Goal: Information Seeking & Learning: Learn about a topic

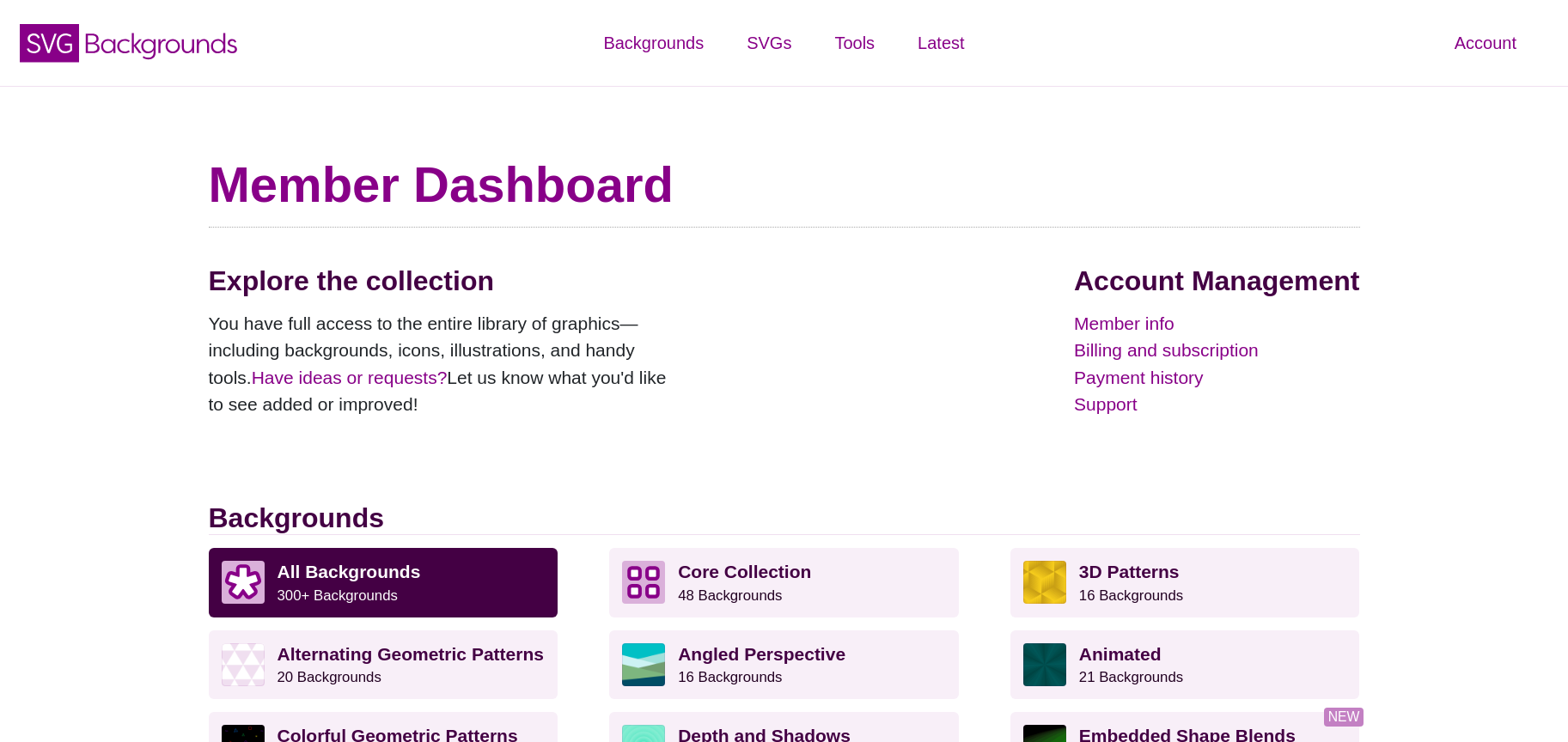
click at [404, 56] on div "SVG Backgrounds Logo" at bounding box center [261, 43] width 522 height 77
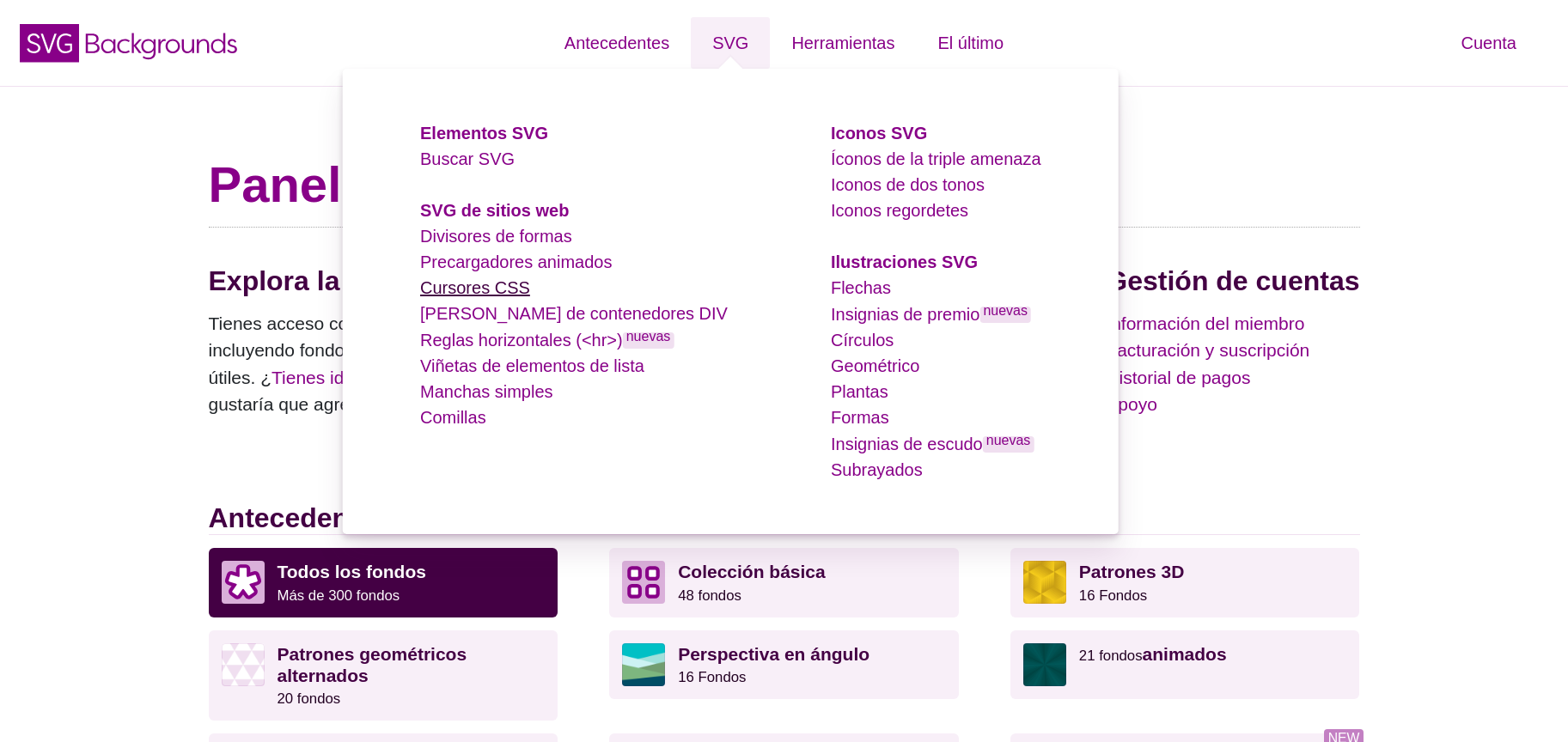
click at [522, 290] on font "Cursores CSS" at bounding box center [475, 288] width 110 height 19
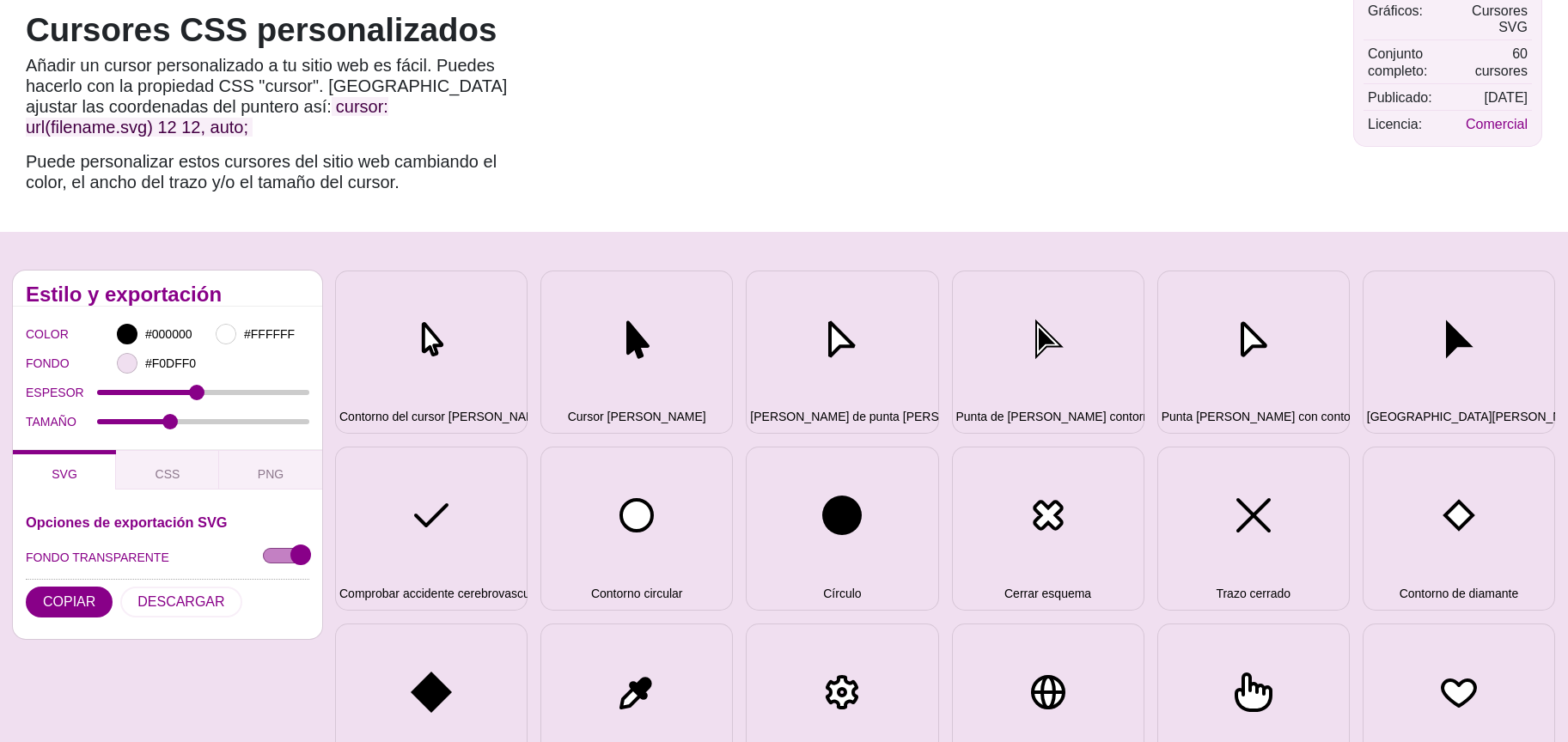
scroll to position [102, 0]
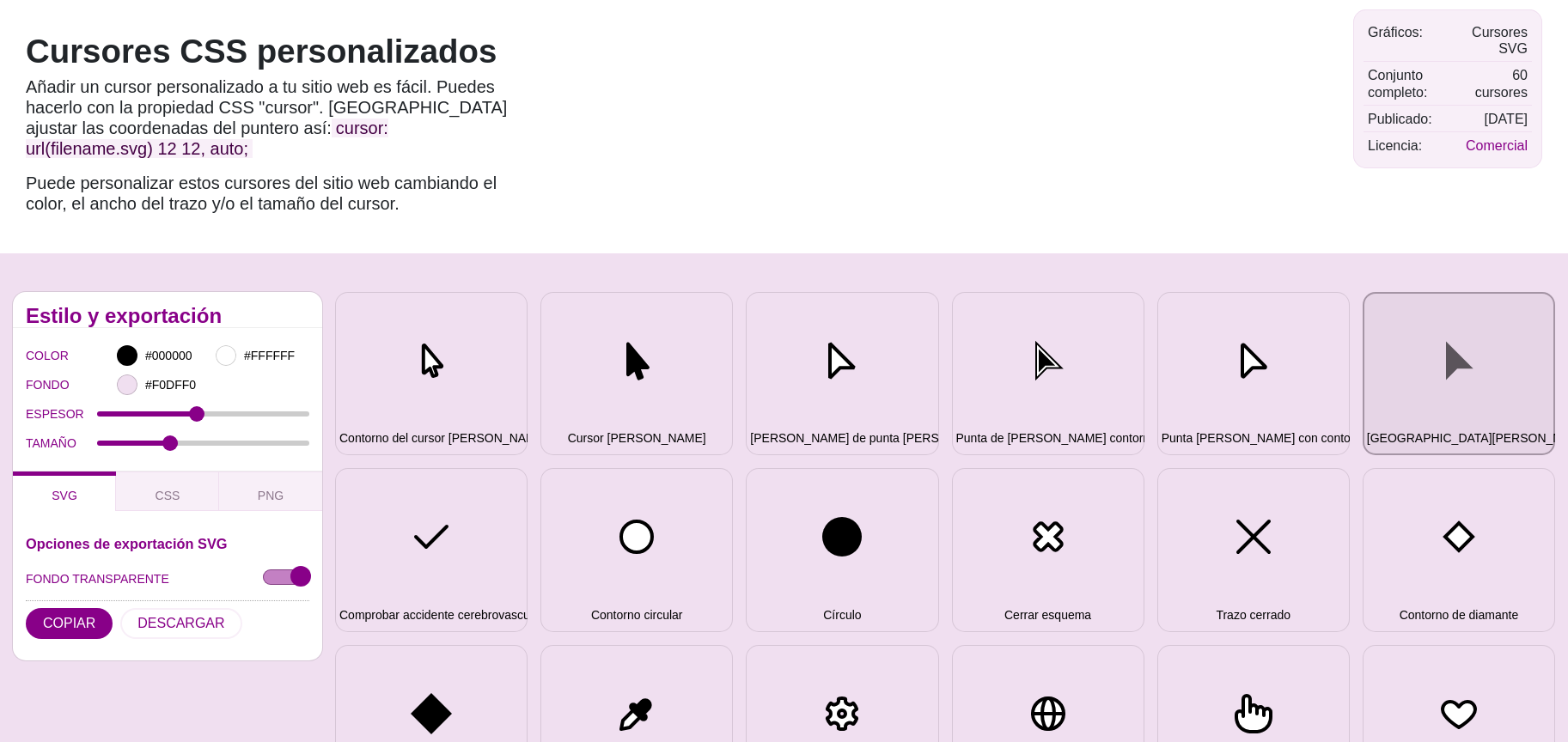
click at [1472, 364] on button "Punta de flecha" at bounding box center [1459, 374] width 192 height 164
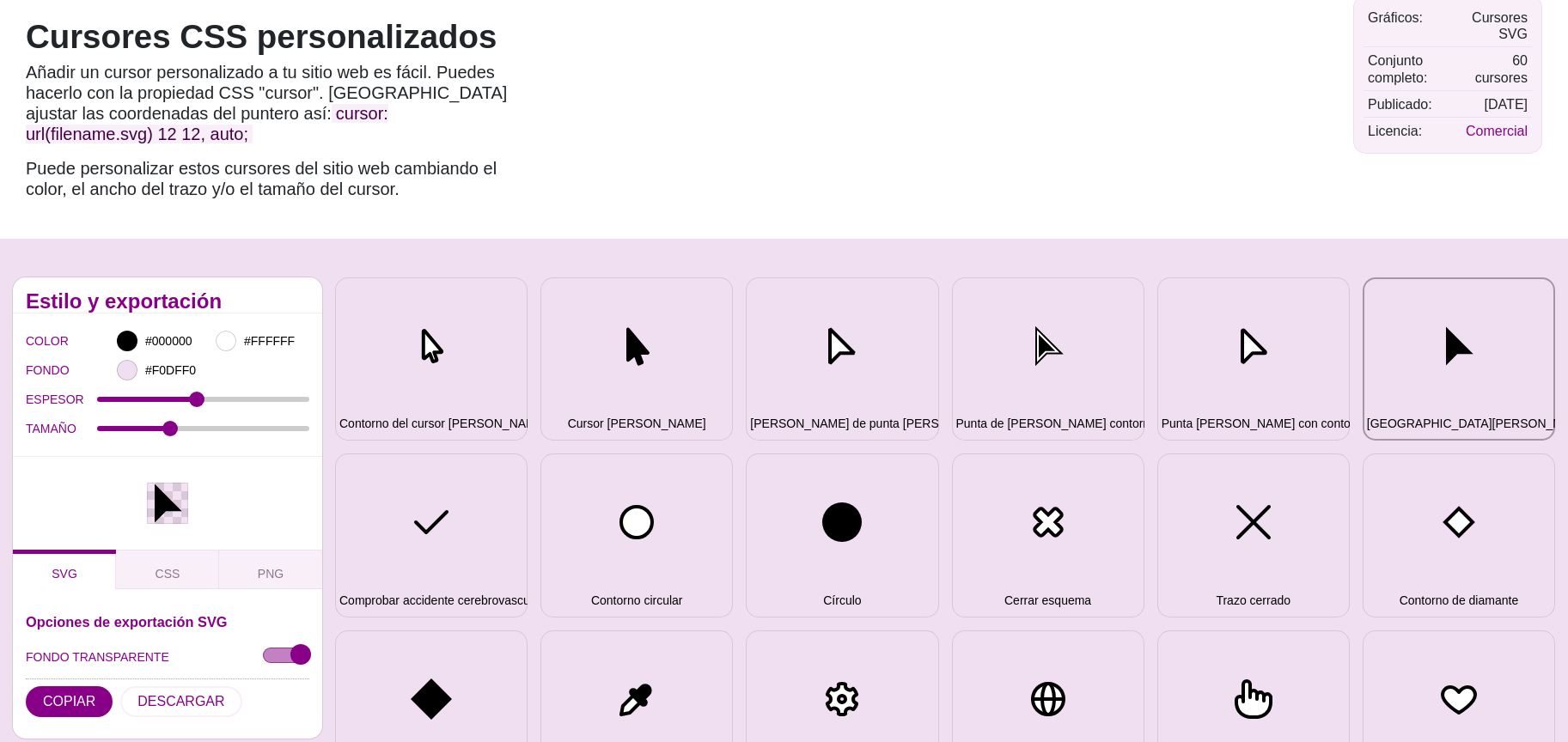
scroll to position [125, 0]
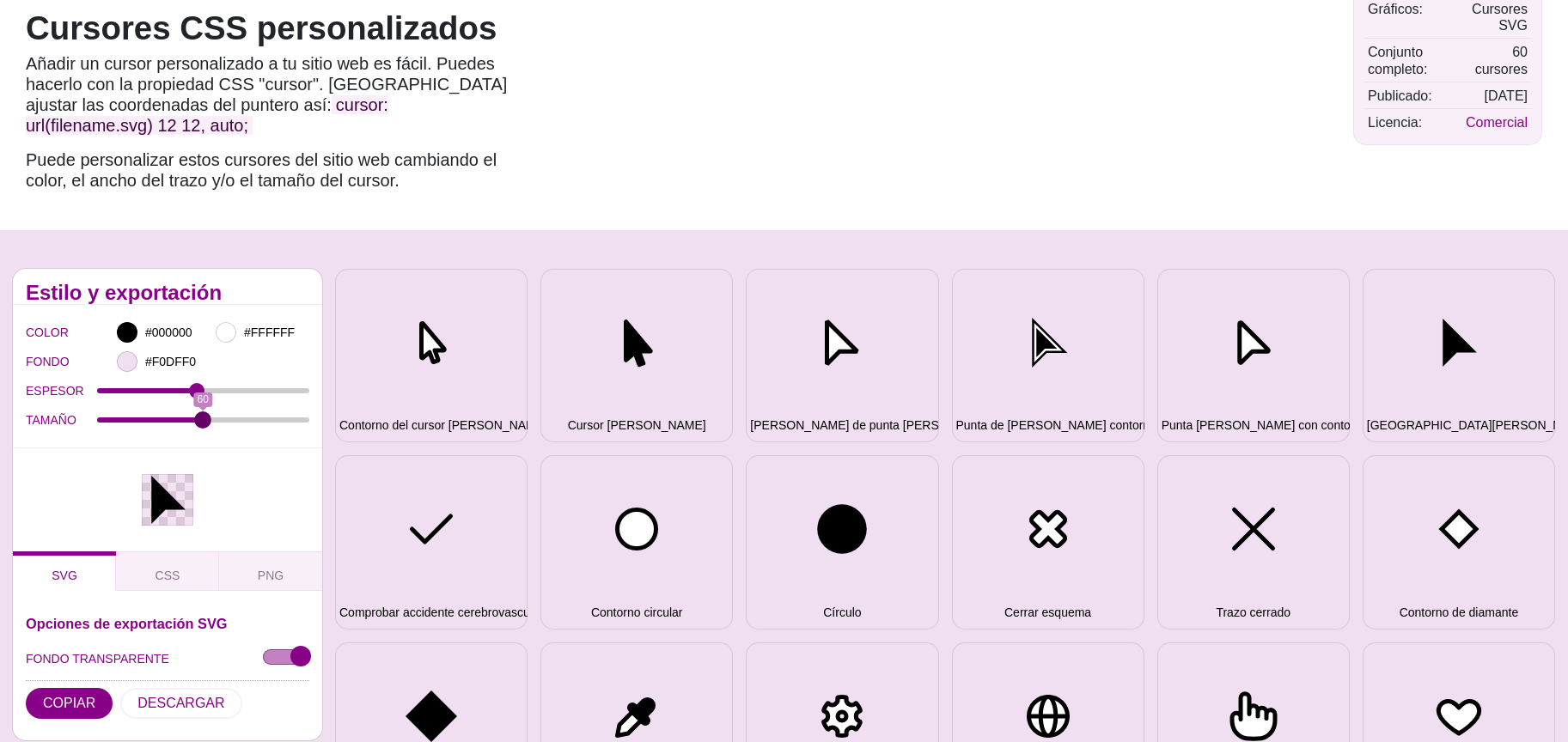
drag, startPoint x: 167, startPoint y: 426, endPoint x: 213, endPoint y: 420, distance: 46.4
type input "60"
click at [213, 420] on input "TAMAÑO" at bounding box center [204, 420] width 214 height 7
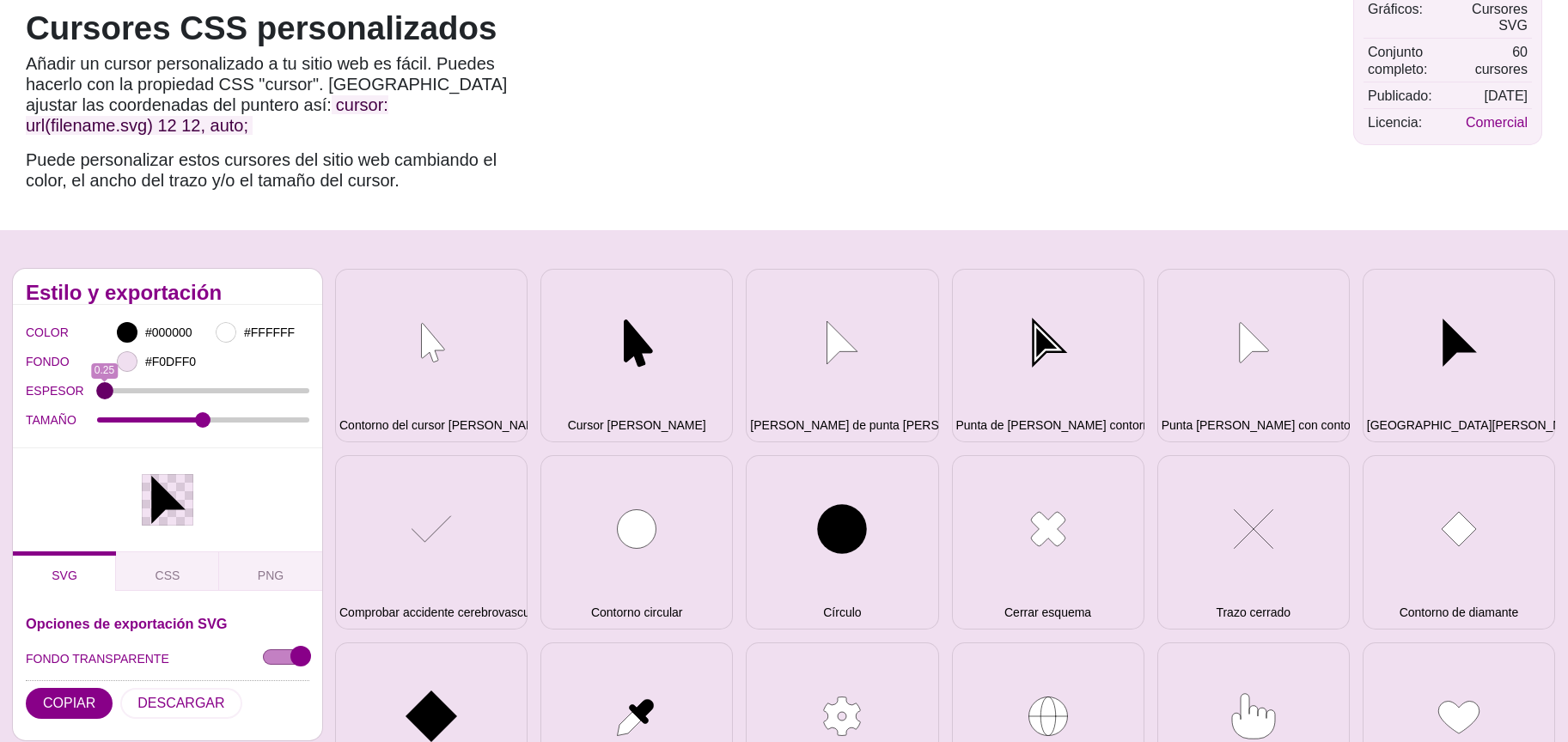
type input "0.25"
click at [98, 395] on input "ESPESOR" at bounding box center [204, 391] width 214 height 7
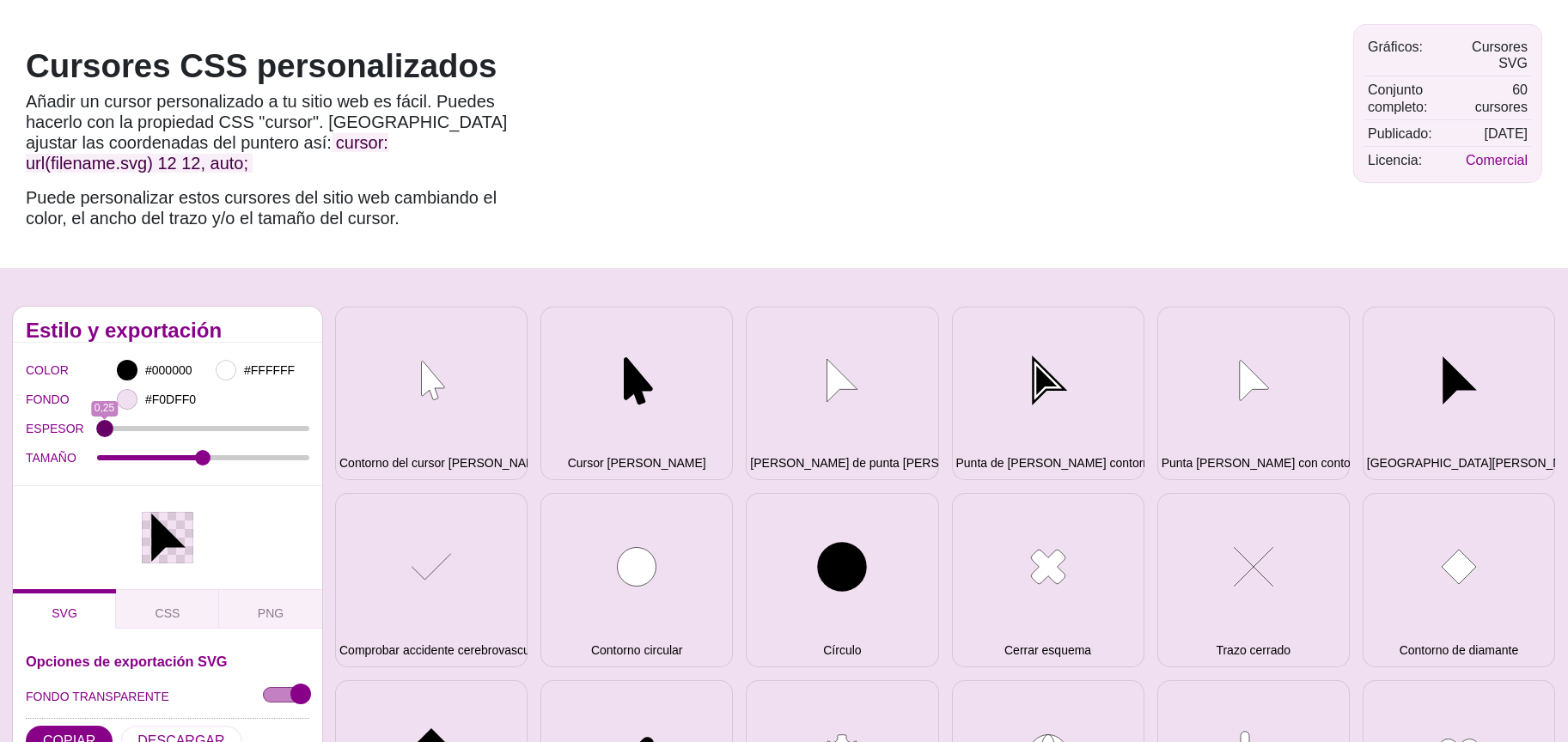
scroll to position [85, 0]
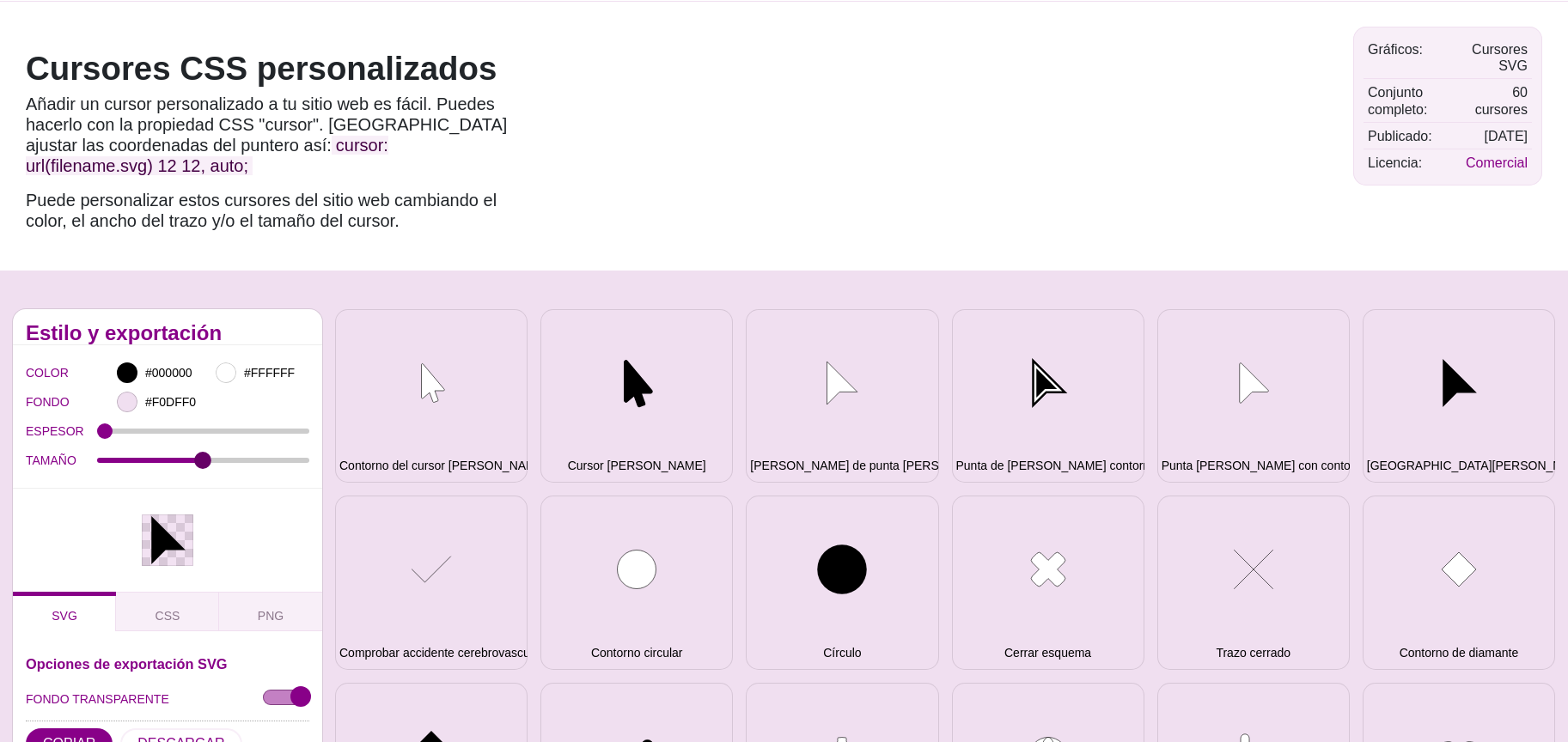
drag, startPoint x: 196, startPoint y: 460, endPoint x: 34, endPoint y: 473, distance: 162.5
click at [97, 464] on input "TAMAÑO" at bounding box center [204, 460] width 214 height 7
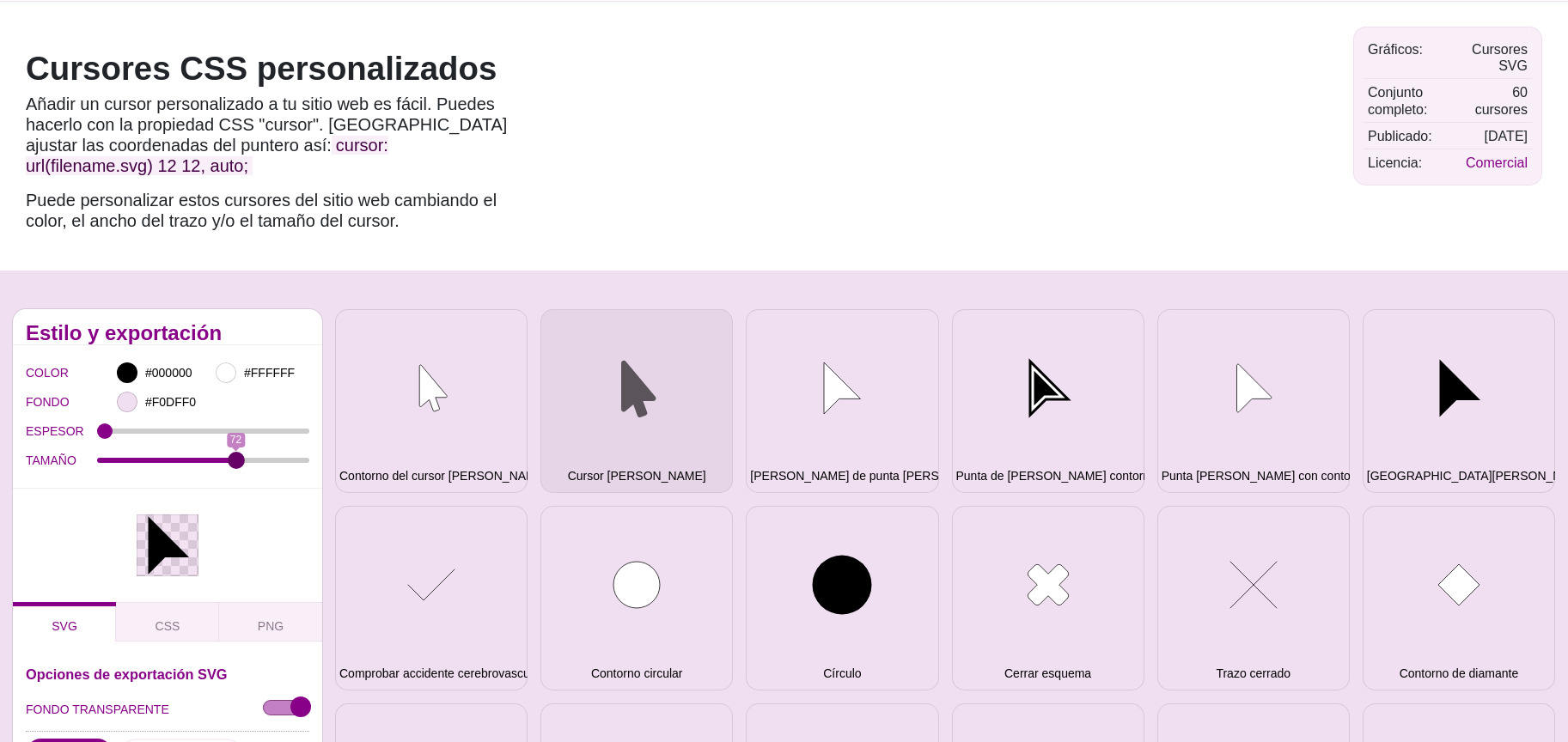
drag, startPoint x: 112, startPoint y: 457, endPoint x: 718, endPoint y: 465, distance: 606.1
type input "72"
click at [237, 457] on input "TAMAÑO" at bounding box center [204, 460] width 214 height 7
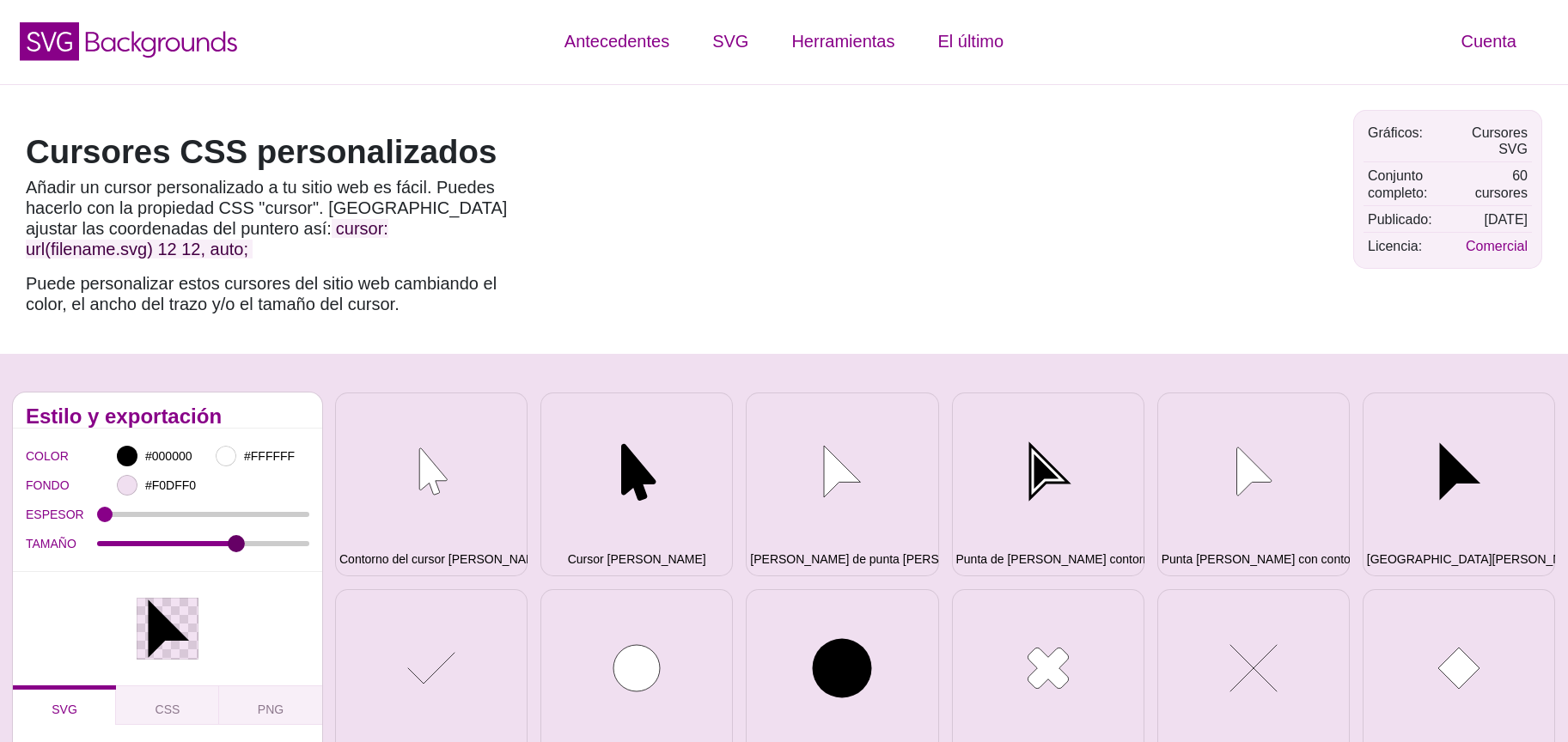
scroll to position [0, 0]
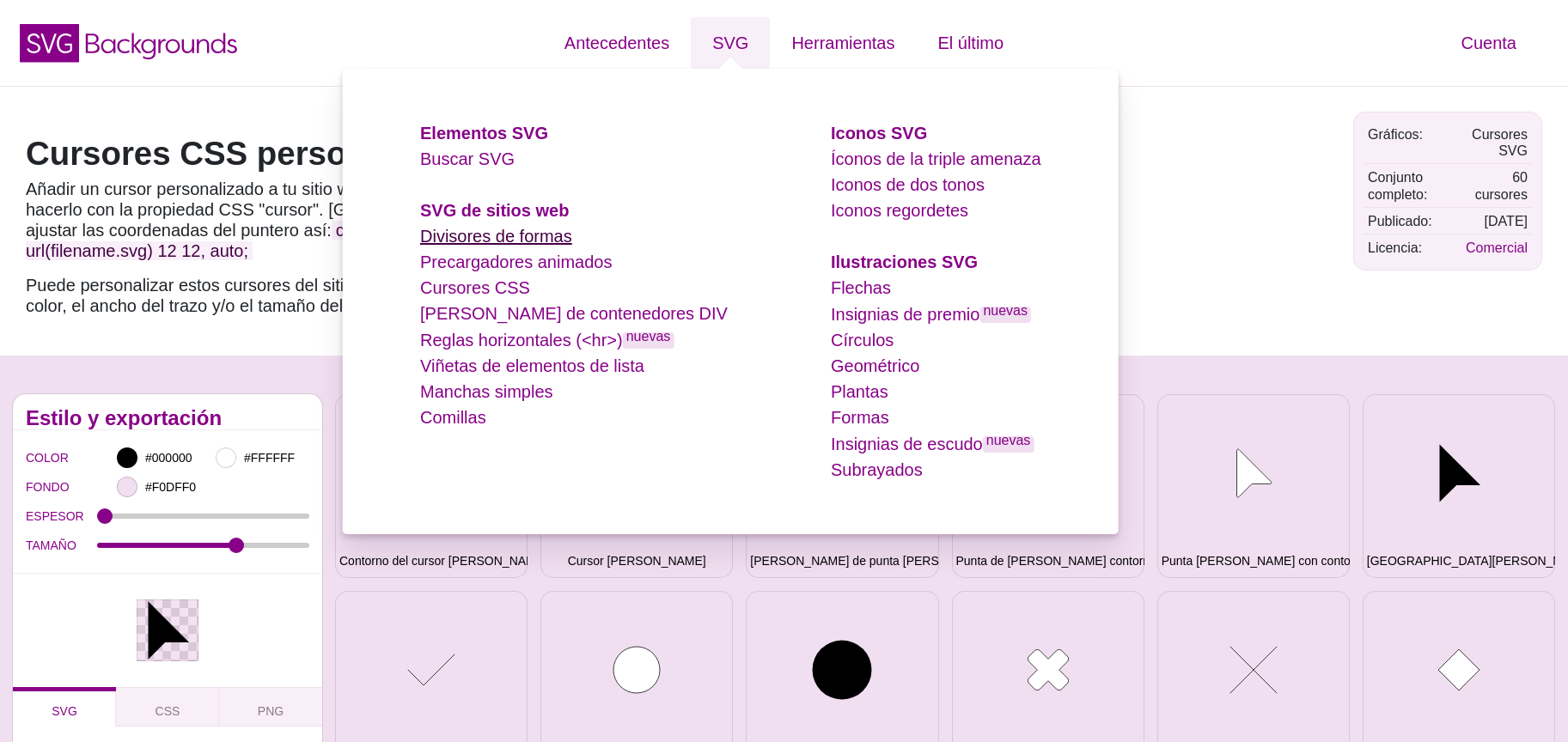
click at [505, 242] on font "Divisores de formas" at bounding box center [496, 236] width 152 height 19
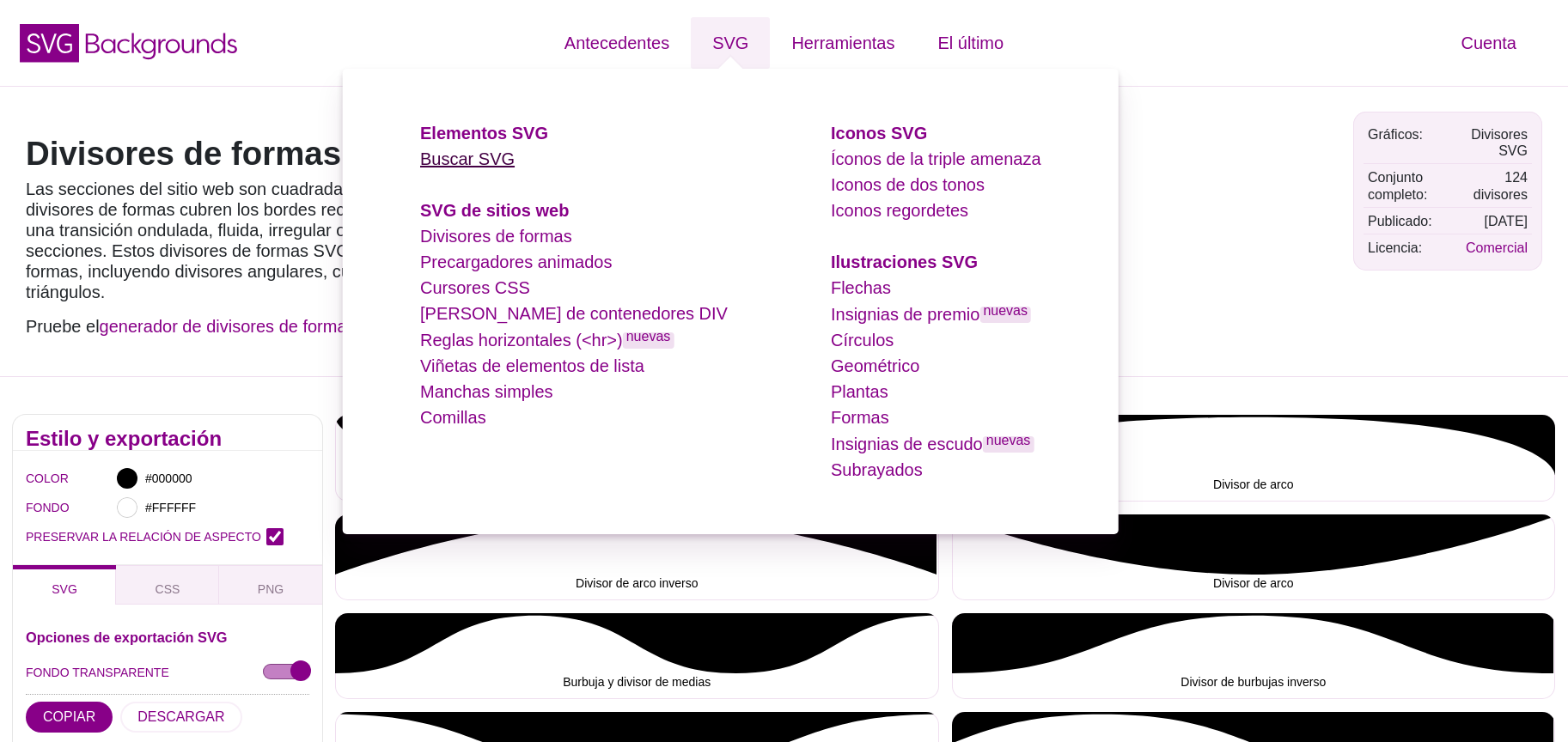
click at [504, 164] on font "Buscar SVG" at bounding box center [467, 159] width 94 height 19
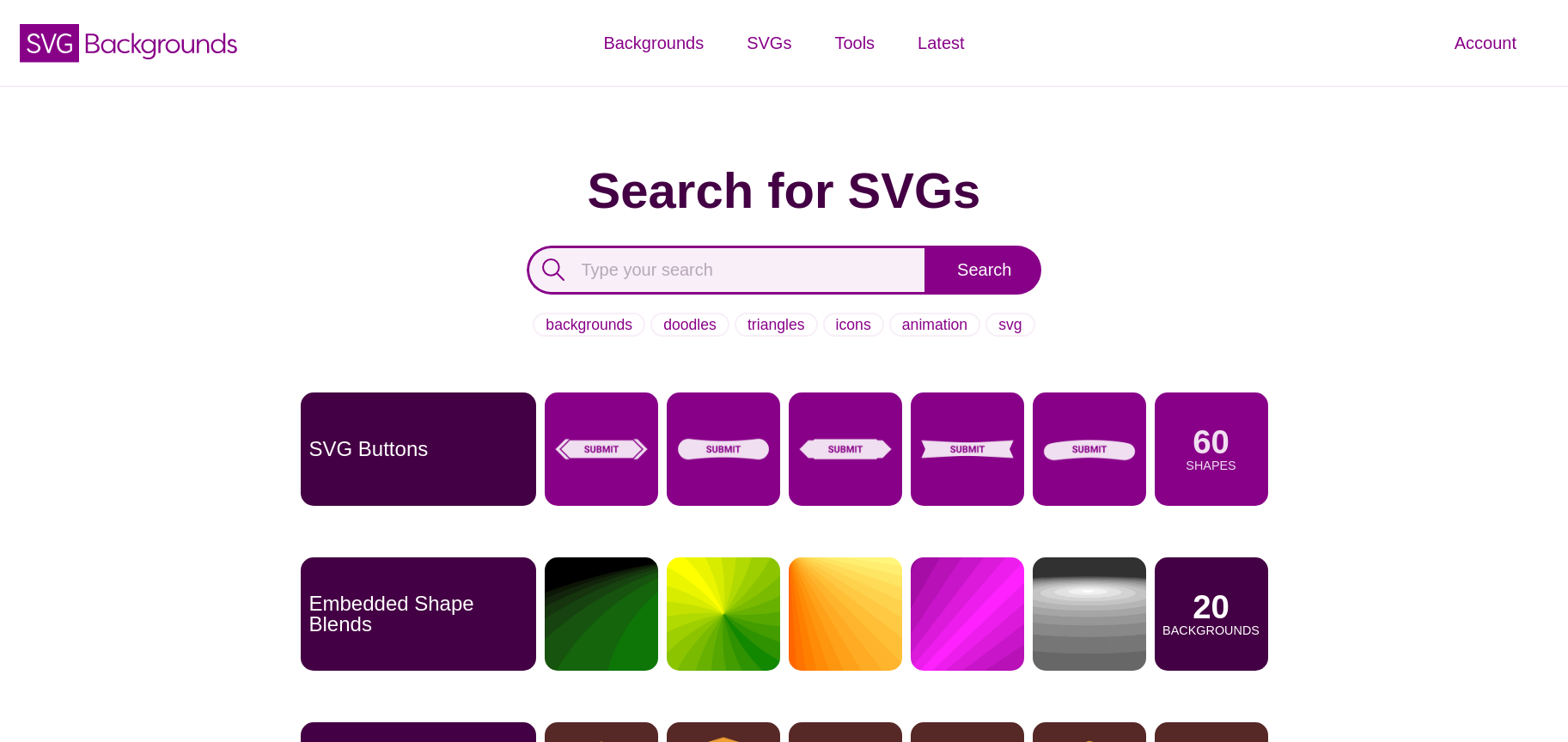
click at [623, 256] on input "text" at bounding box center [727, 270] width 402 height 49
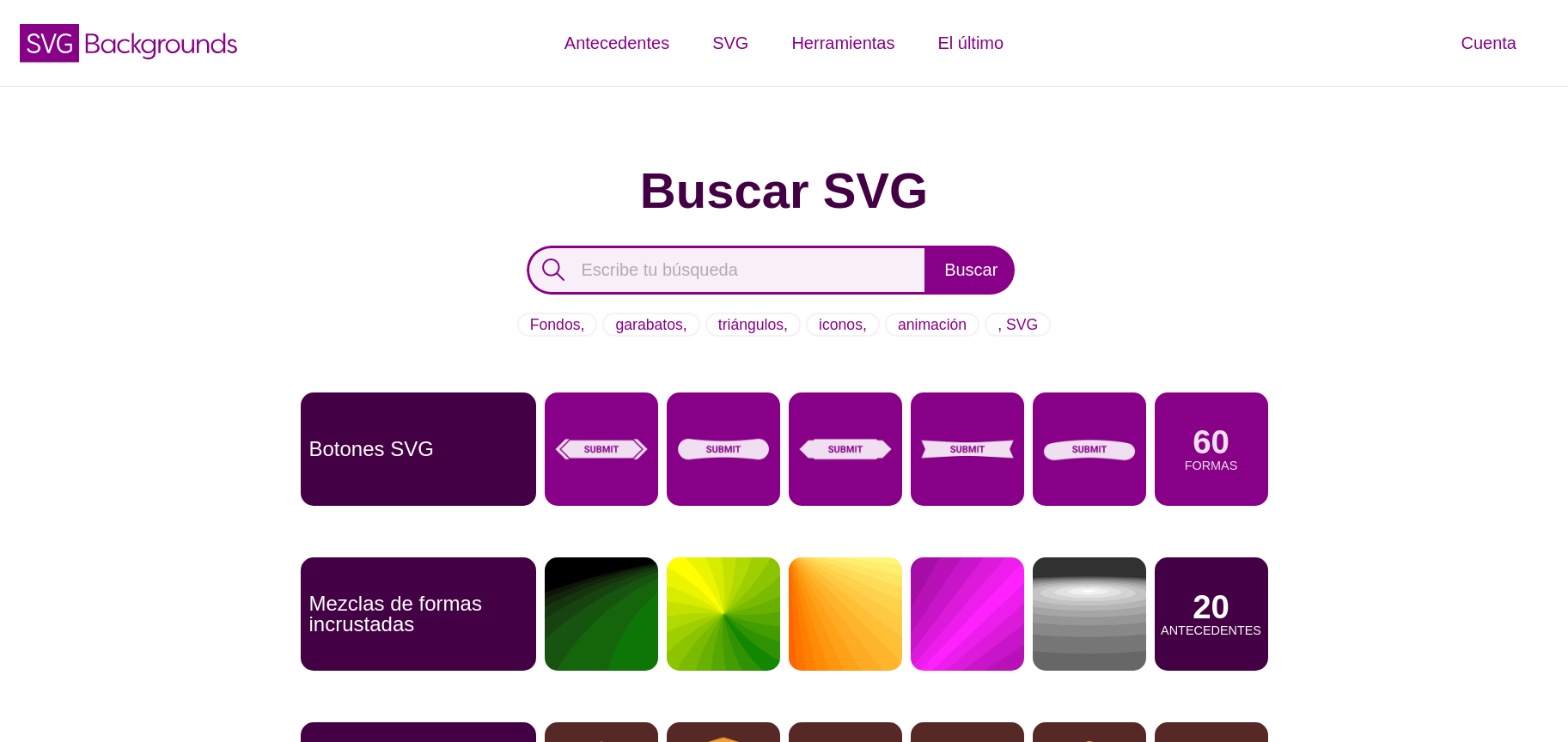
paste input "eraser"
type input "eraser"
click at [928, 246] on input "Buscar" at bounding box center [971, 270] width 88 height 49
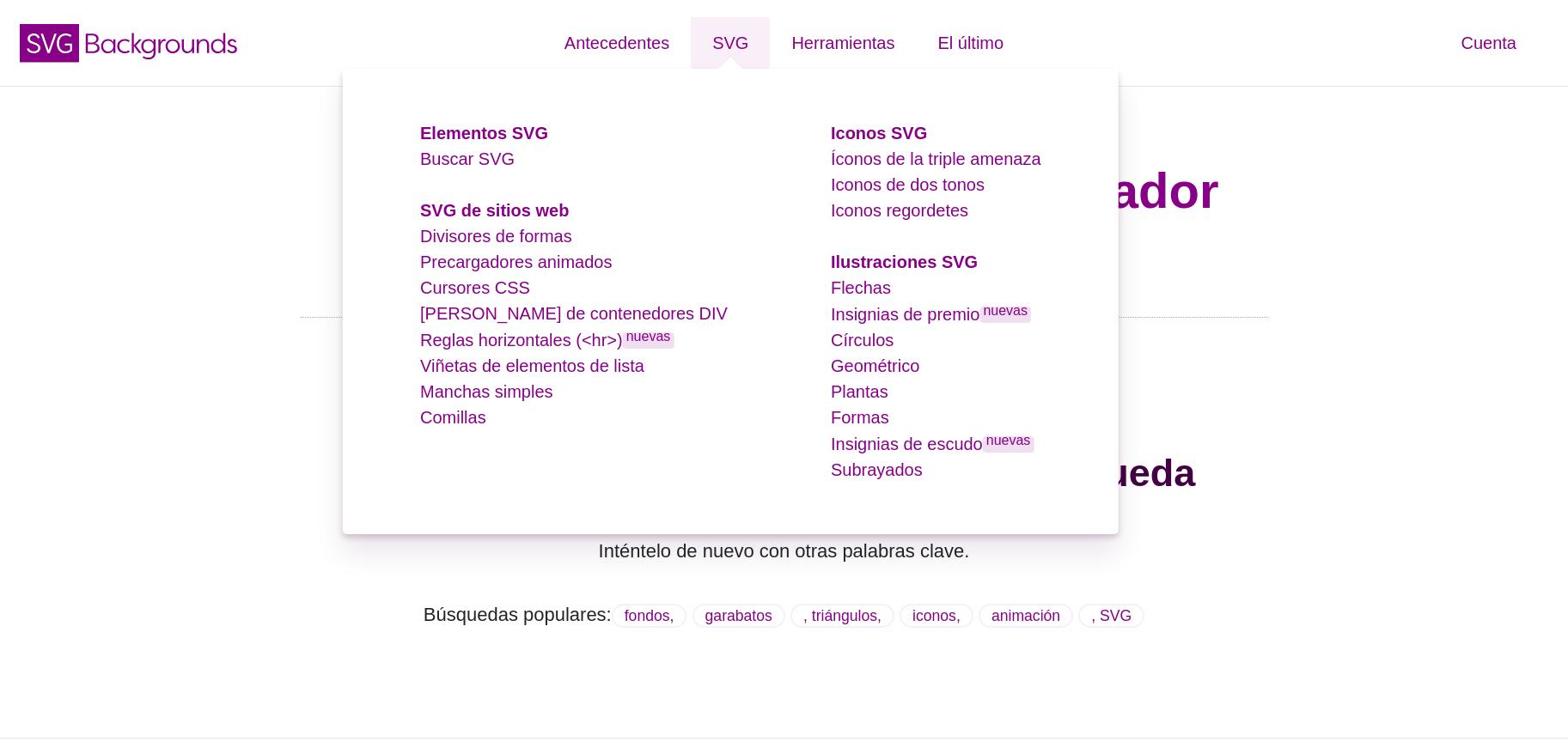
click at [722, 179] on li "Elementos SVG Buscar SVG SVG de sitios web Divisores de formas Precargadores an…" at bounding box center [574, 301] width 359 height 414
click at [844, 423] on font "Formas" at bounding box center [860, 417] width 59 height 19
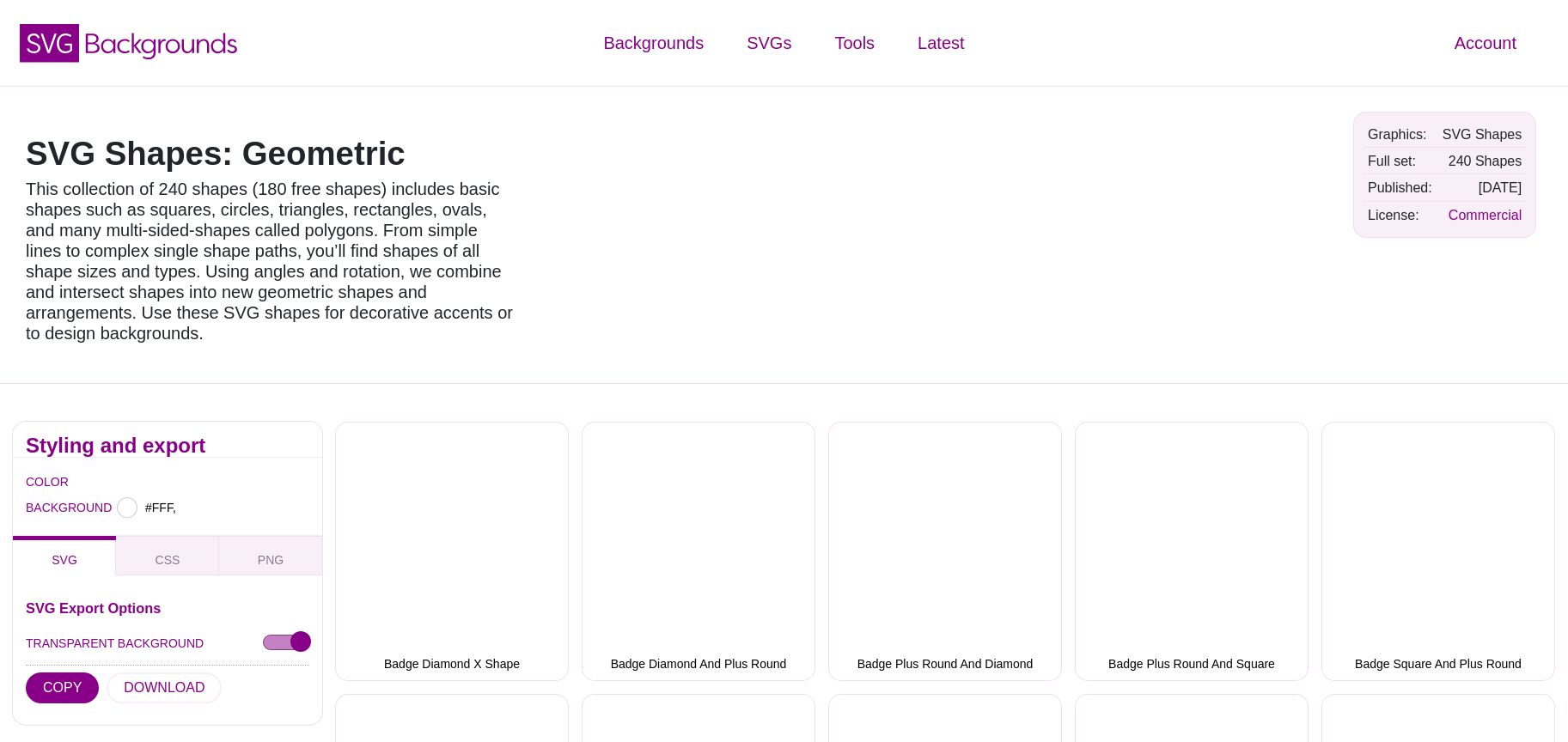
type input "#FFFFFF"
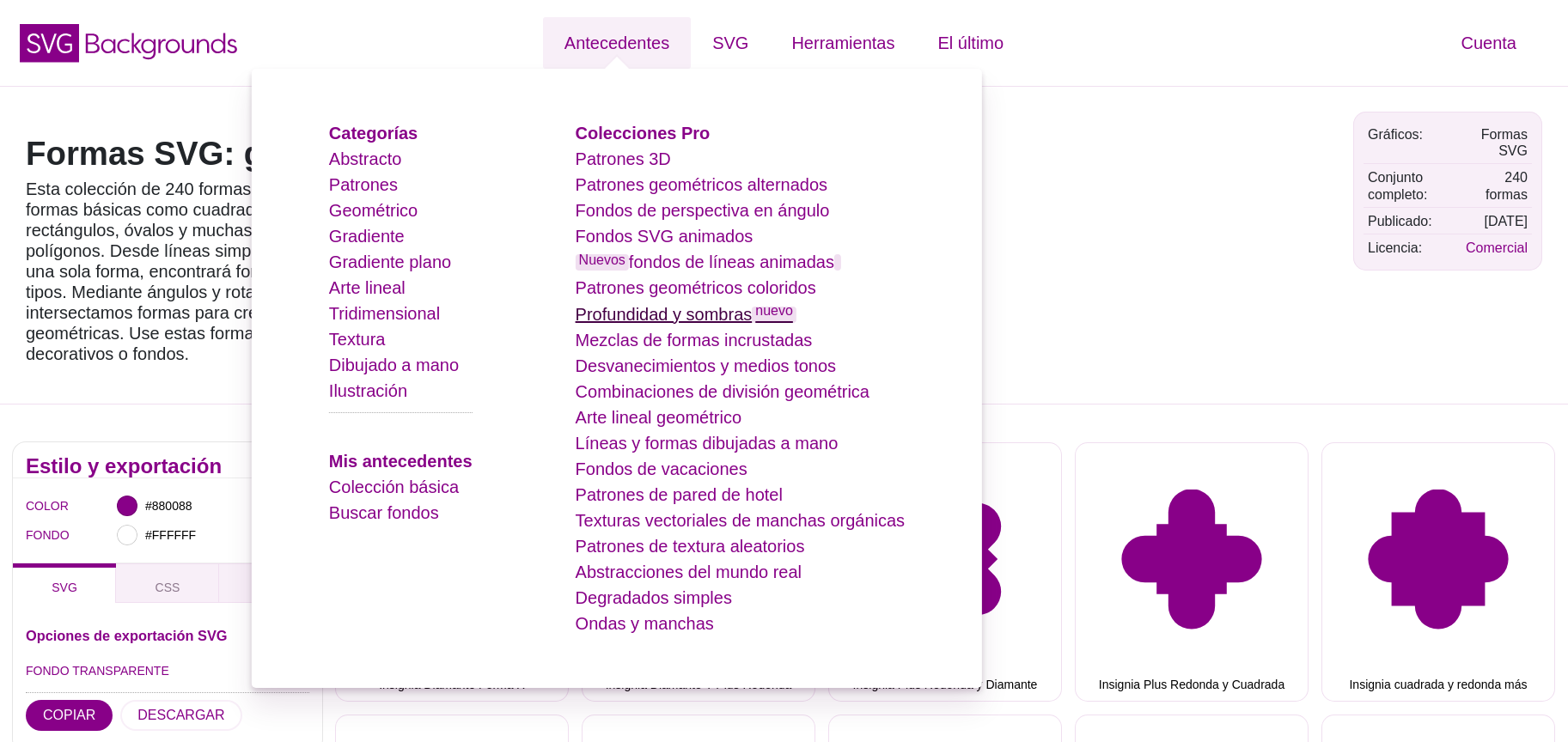
click at [767, 312] on font "nuevo" at bounding box center [774, 311] width 38 height 15
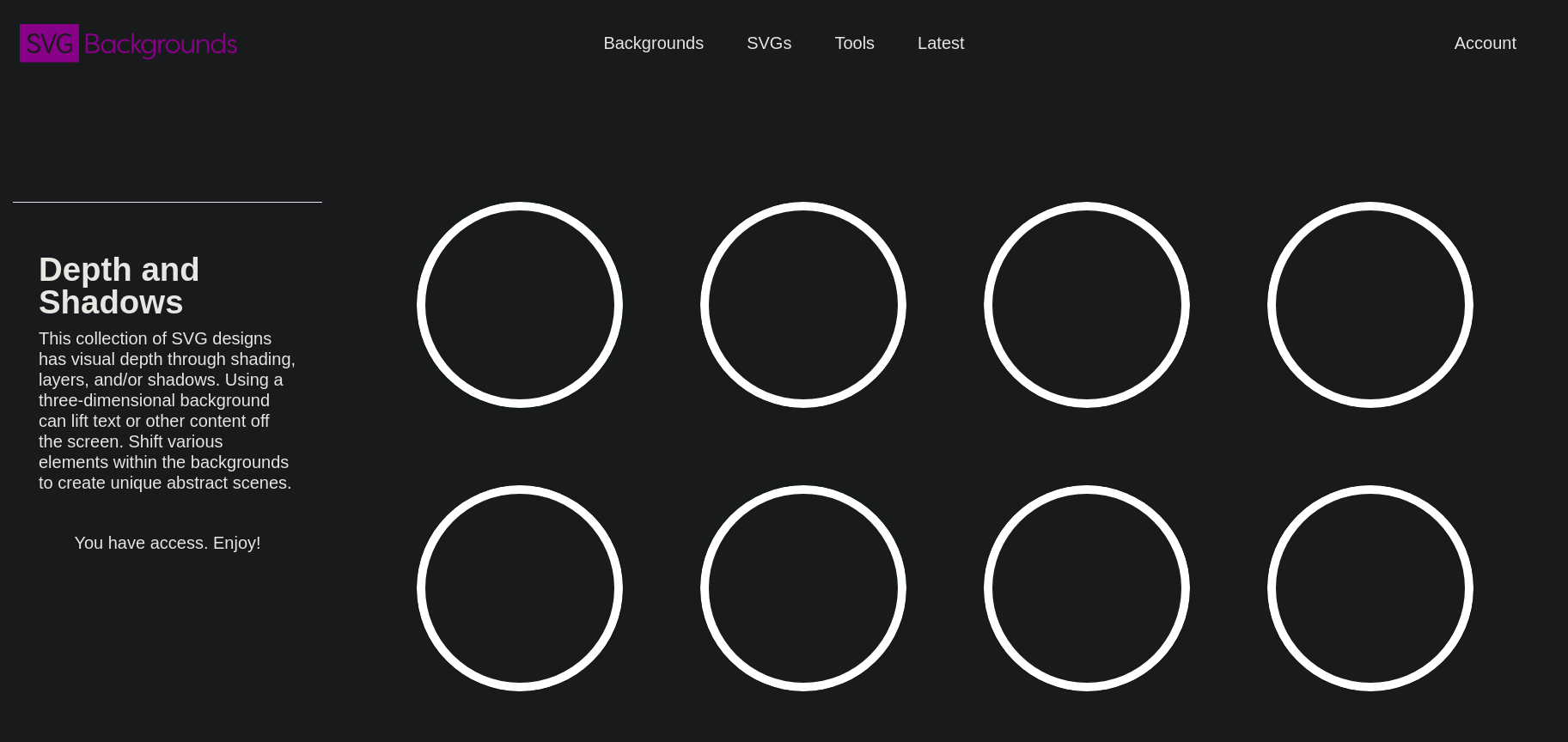
type input "#450057"
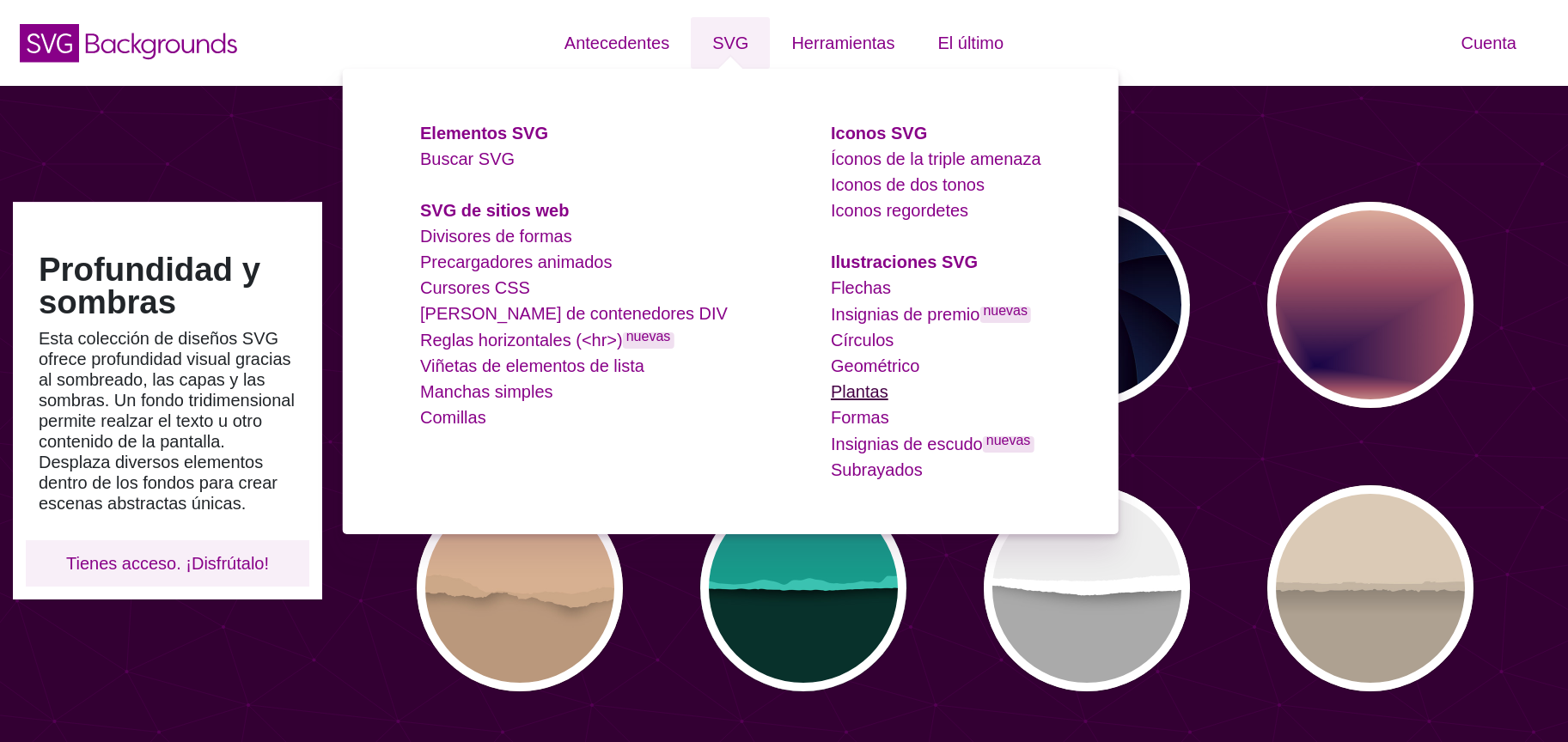
click at [833, 398] on font "Plantas" at bounding box center [860, 392] width 58 height 19
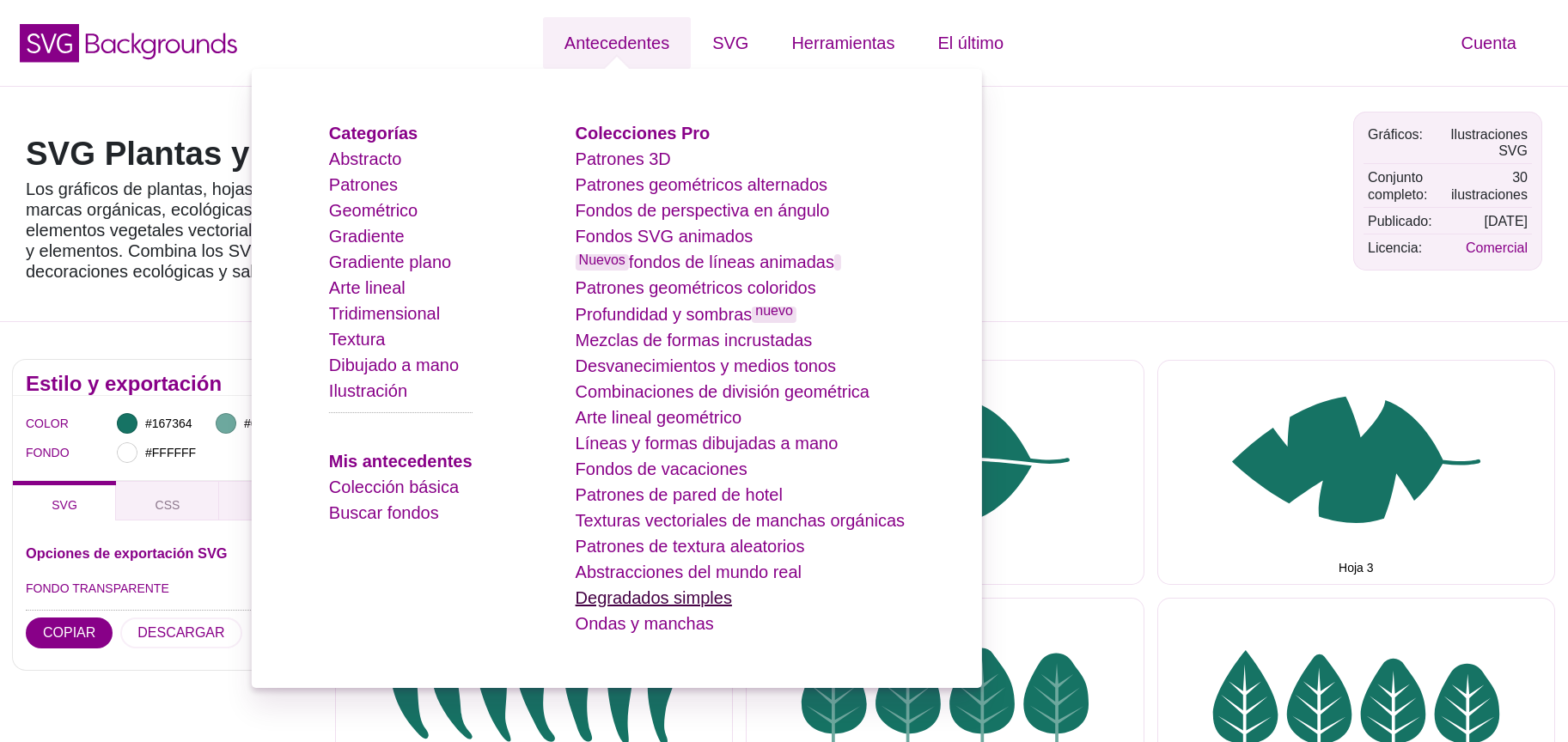
click at [647, 598] on font "Degradados simples" at bounding box center [654, 598] width 157 height 19
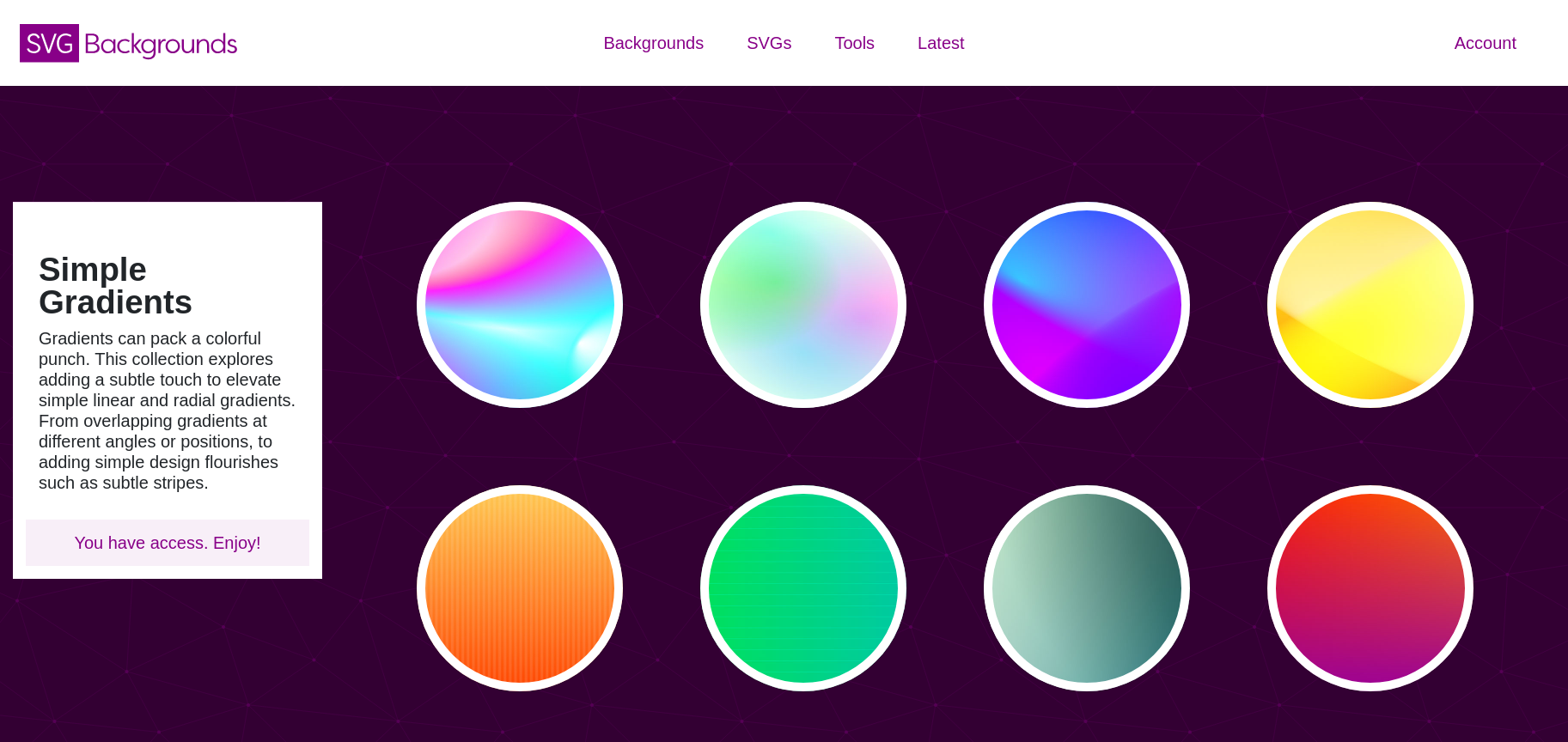
type input "#450057"
type input "#FFFFFF"
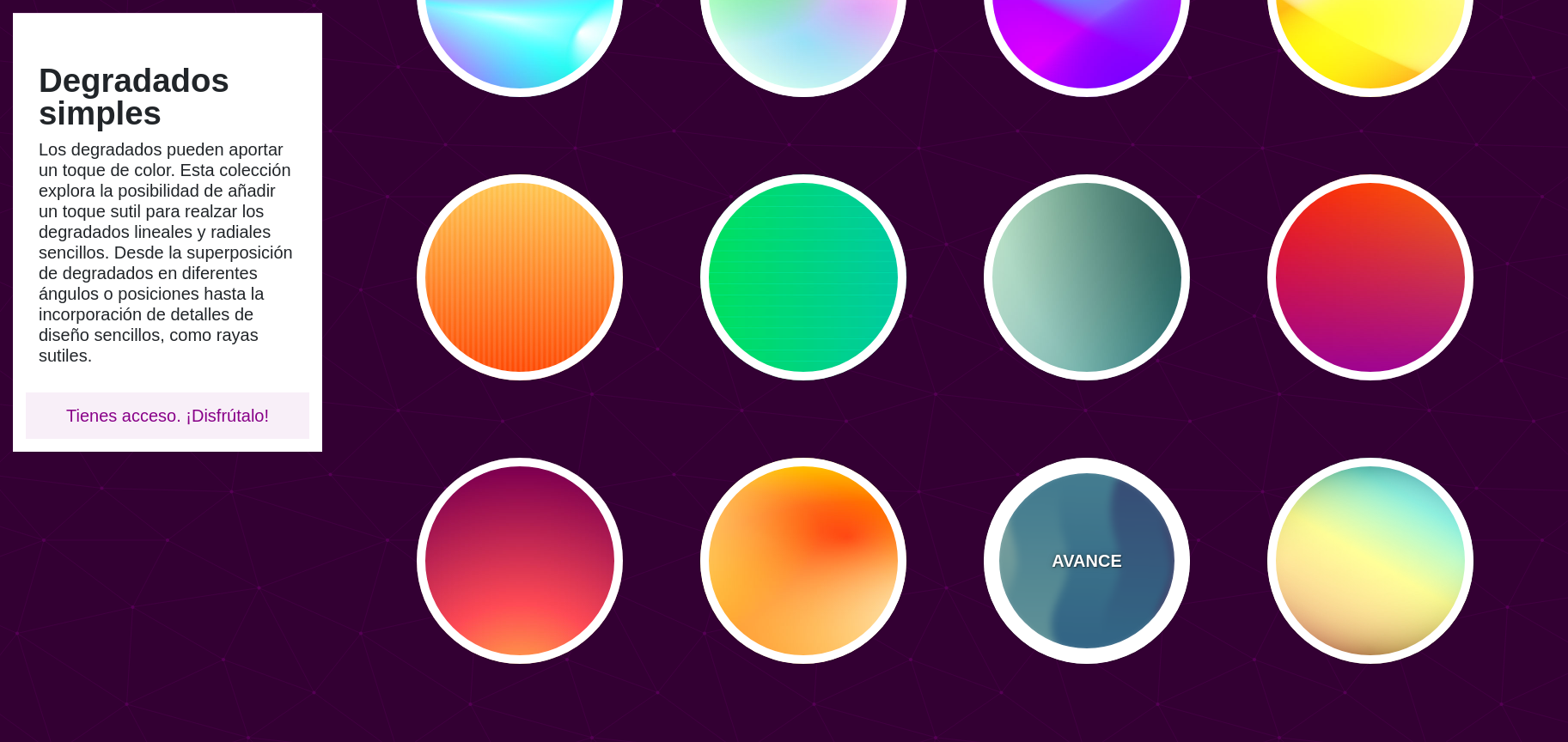
click at [1111, 526] on div "AVANCE" at bounding box center [1087, 561] width 206 height 206
type input "#440044"
type input "#CCEEDD"
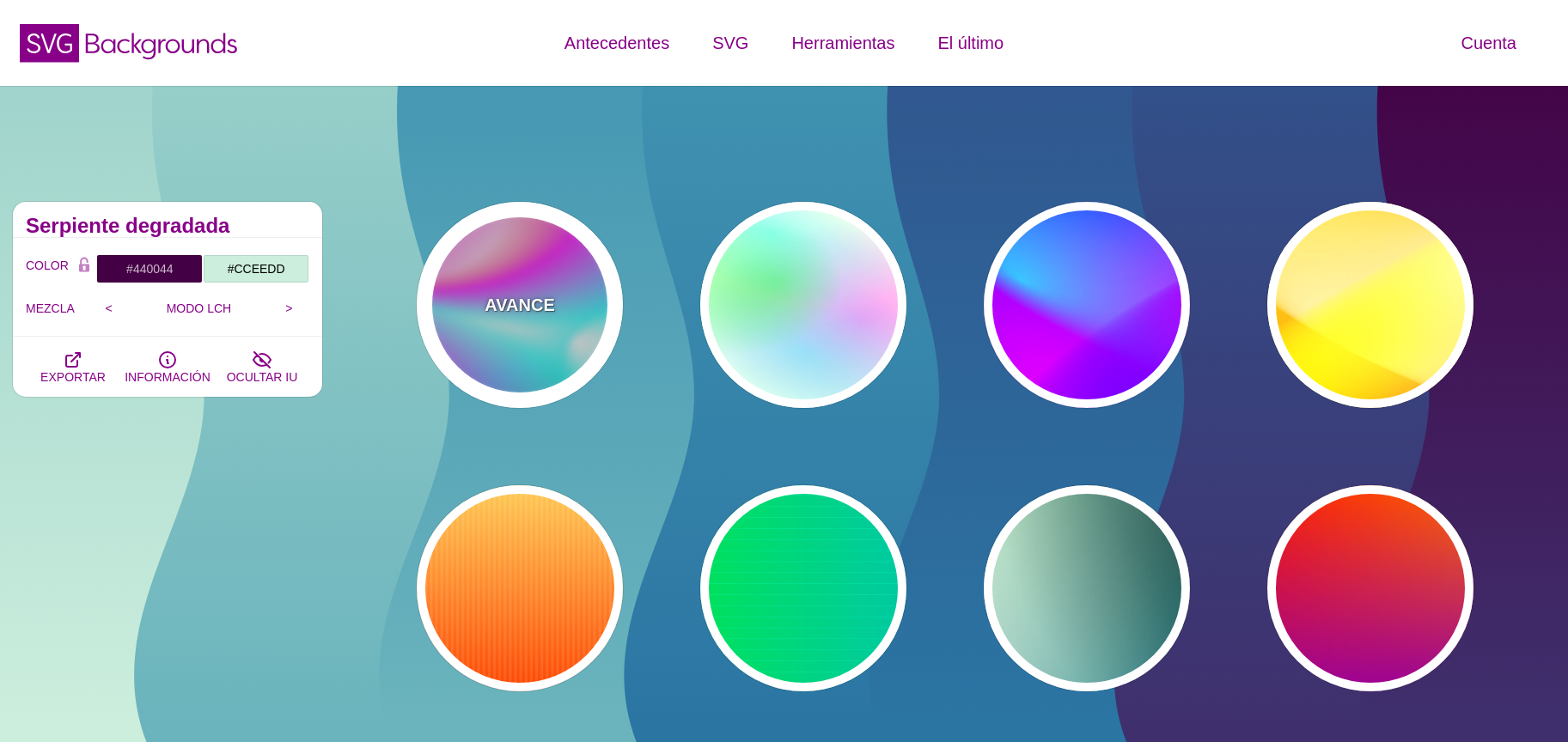
click at [569, 298] on div "AVANCE" at bounding box center [520, 305] width 206 height 206
type input "#FFFFFF"
type input "#00FFFF"
type input "#00CC77"
type input "#FF00FF"
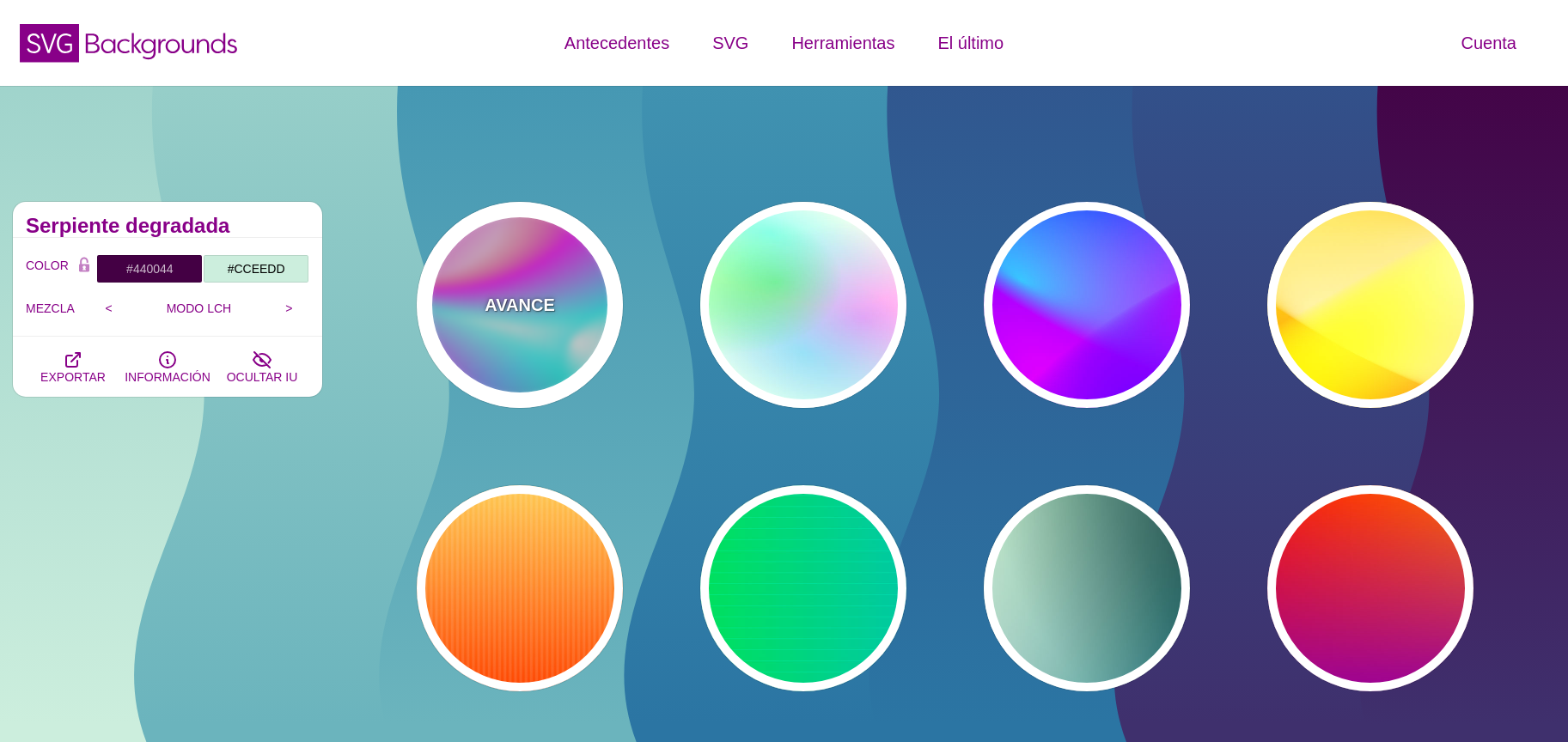
type input "#FF0000"
type input "0"
type input "30"
type input "89"
type input "80"
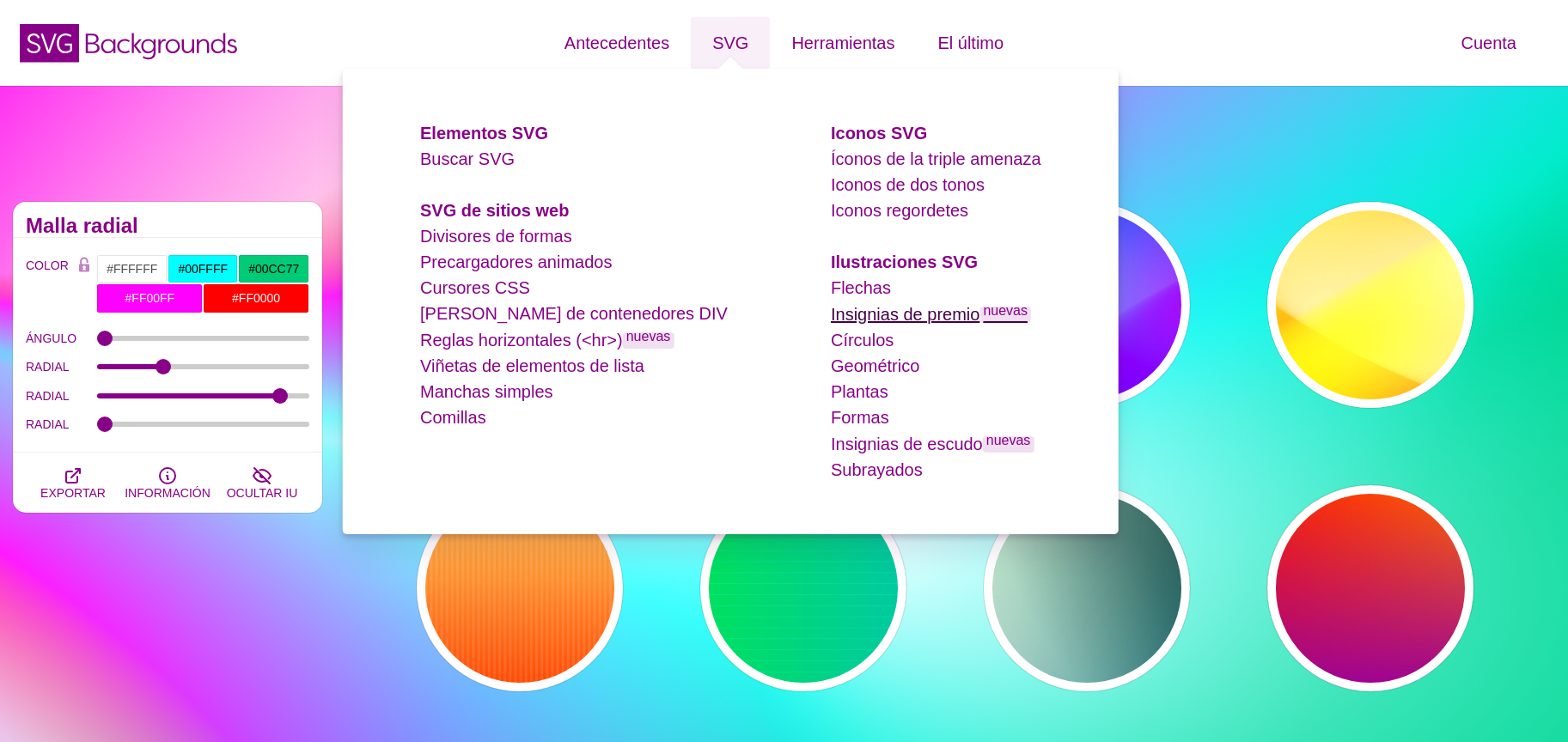
click at [862, 310] on font "Insignias de premio" at bounding box center [906, 315] width 149 height 19
